Goal: Check status

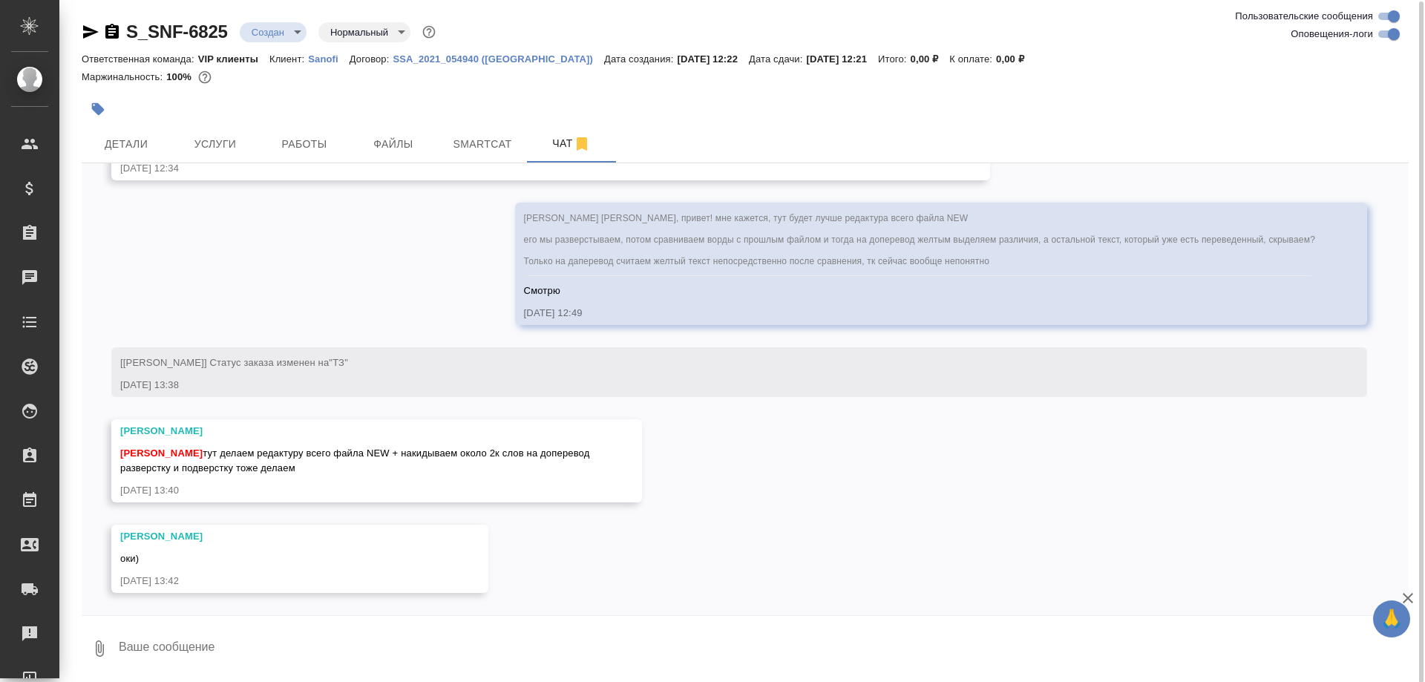
scroll to position [1, 0]
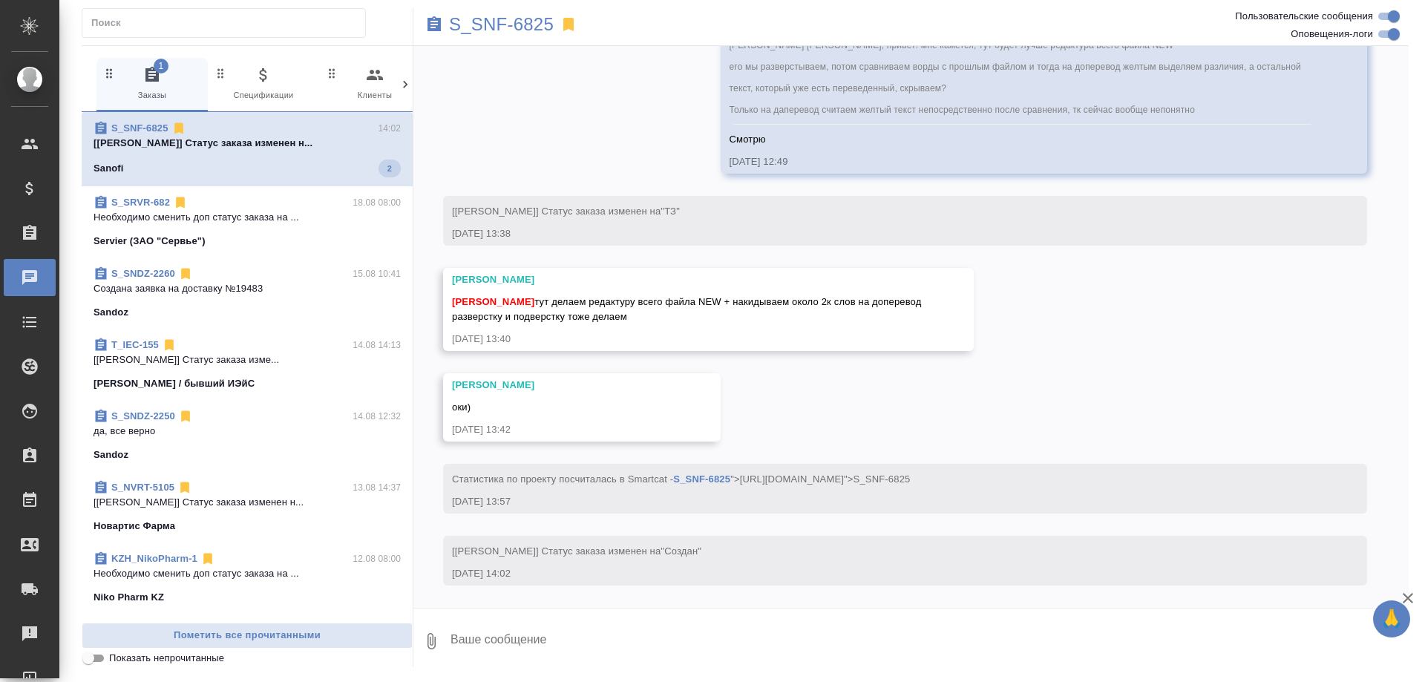
scroll to position [987, 0]
click at [275, 157] on span "S_SNF-6825 14:02 [Арсеньева Вера] Статус заказа изменен н... Sanofi 2" at bounding box center [247, 149] width 307 height 56
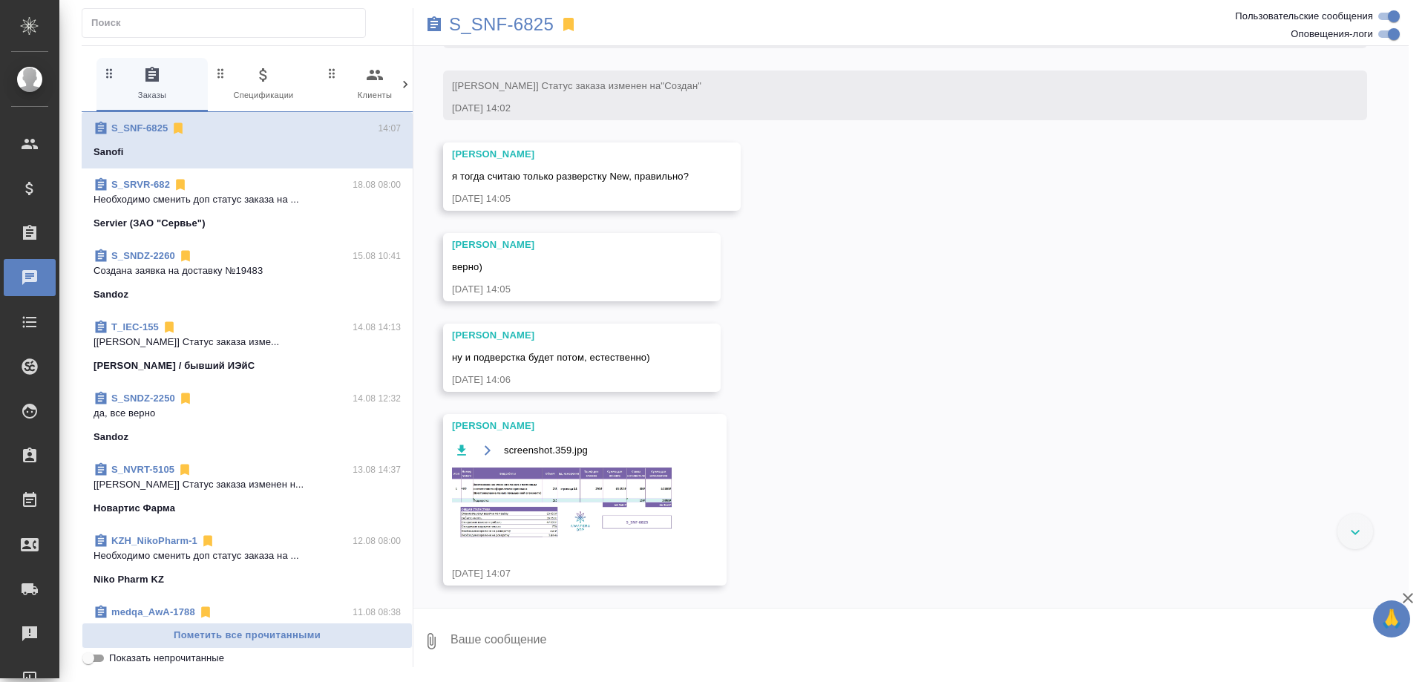
scroll to position [1452, 0]
click at [567, 509] on img at bounding box center [563, 503] width 223 height 73
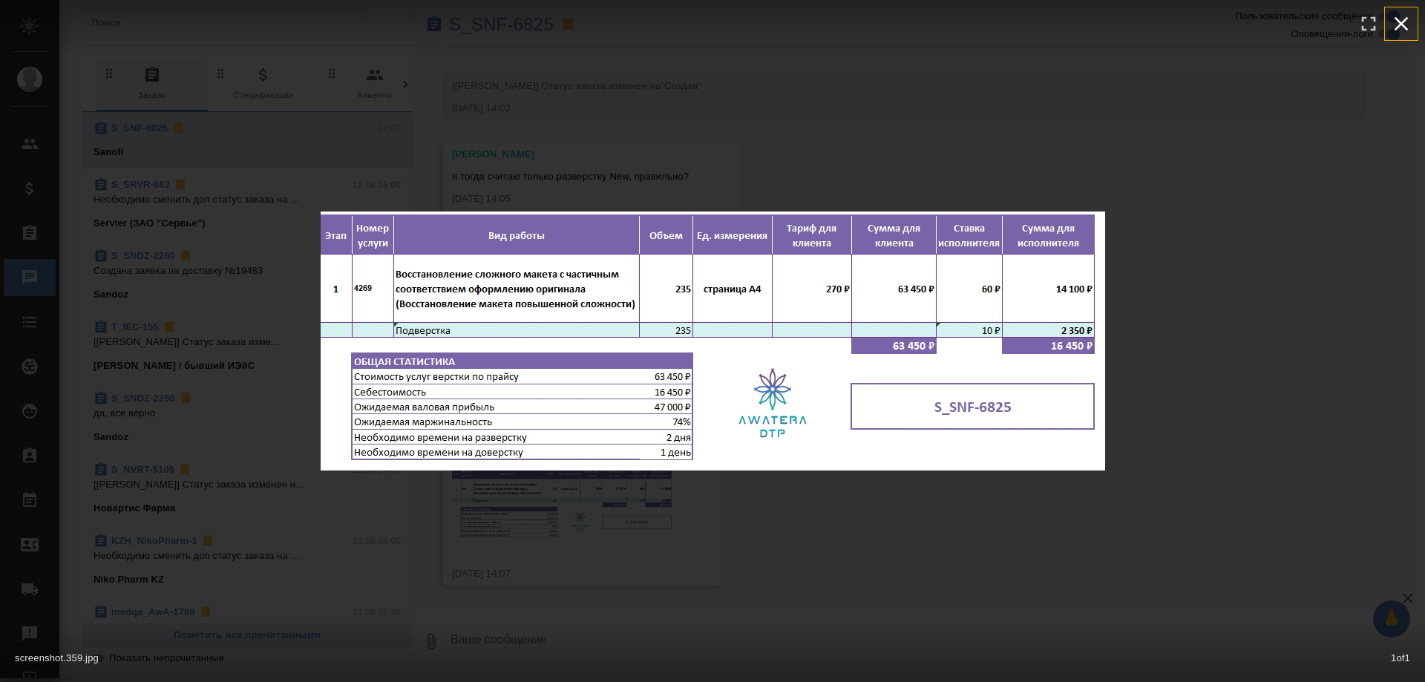
click at [1402, 19] on icon "button" at bounding box center [1401, 24] width 24 height 24
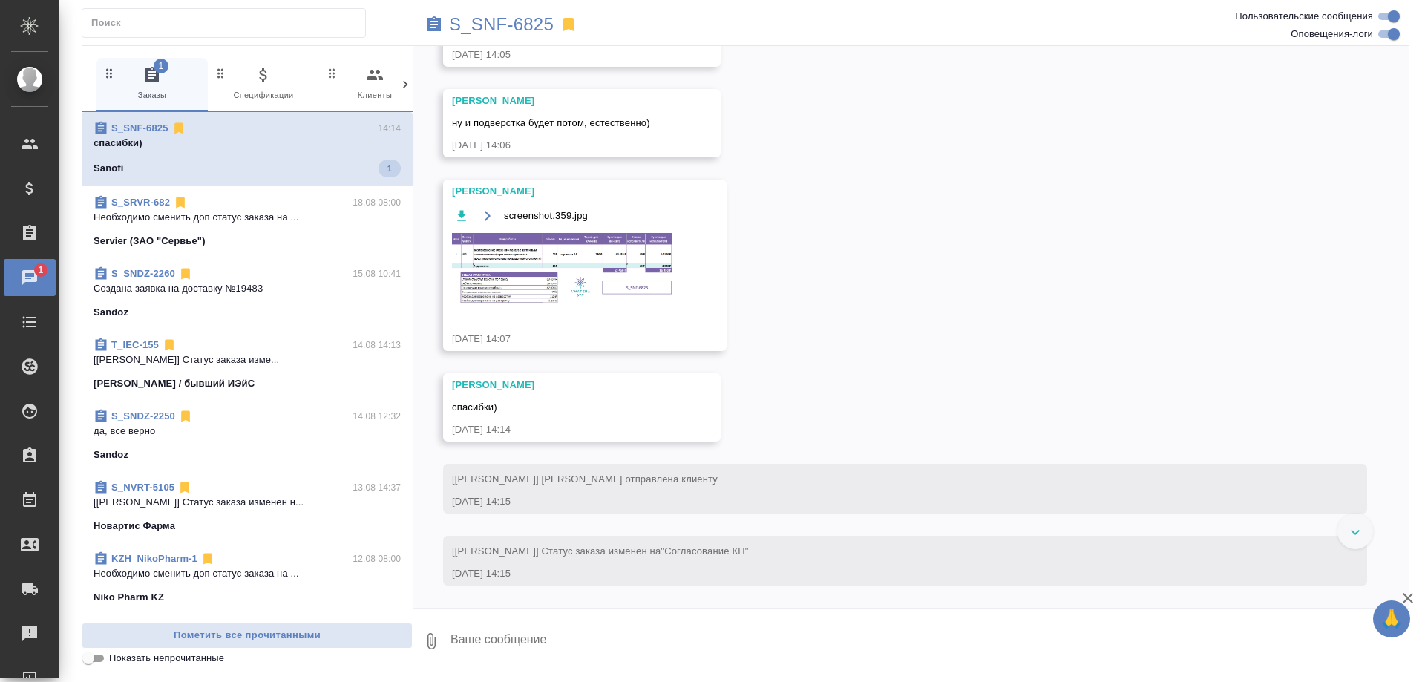
scroll to position [1687, 0]
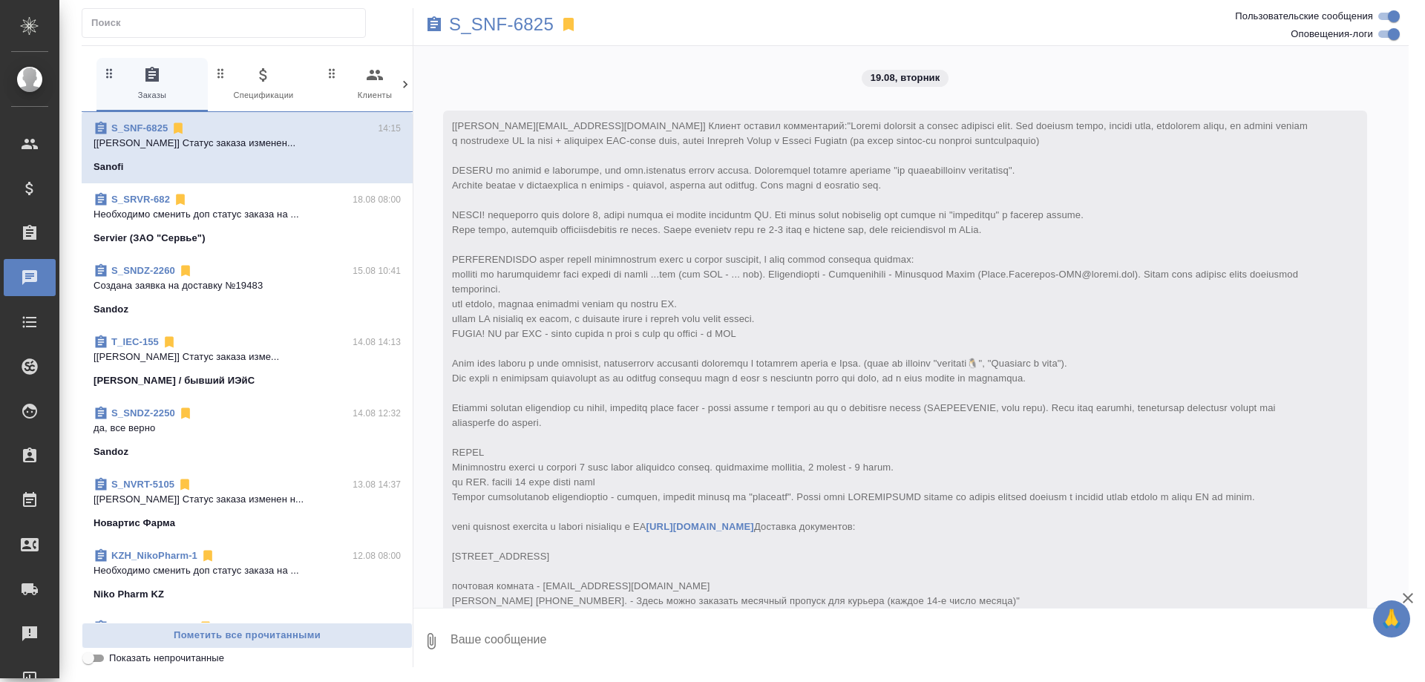
scroll to position [1687, 0]
